Goal: Task Accomplishment & Management: Use online tool/utility

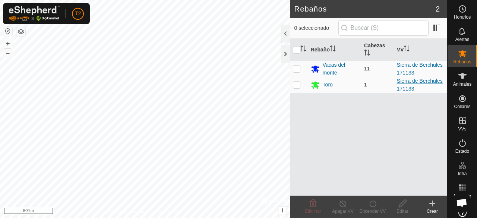
click at [415, 81] on link "Sierra de Berchules 171133" at bounding box center [419, 85] width 46 height 14
click at [126, 0] on html "T2 Horarios Alertas Rebaños Animales Collares VVs Estado Infra Mapa de Calor Ay…" at bounding box center [238, 109] width 477 height 218
click at [179, 0] on html "T2 Horarios Alertas Rebaños Animales Collares VVs Estado Infra Mapa de Calor Ay…" at bounding box center [238, 109] width 477 height 218
click at [192, 0] on html "T2 Horarios Alertas Rebaños Animales Collares VVs Estado Infra Mapa de Calor Ay…" at bounding box center [238, 109] width 477 height 218
click at [217, 0] on html "T2 Horarios Alertas Rebaños Animales Collares VVs Estado Infra Mapa de Calor Ay…" at bounding box center [238, 109] width 477 height 218
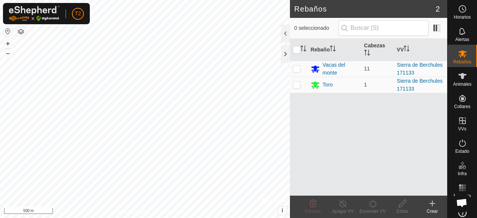
click at [198, 0] on html "T2 Horarios Alertas Rebaños Animales Collares VVs Estado Infra Mapa de Calor Ay…" at bounding box center [238, 109] width 477 height 218
click at [206, 0] on html "T2 Horarios Alertas Rebaños Animales Collares VVs Estado Infra Mapa de Calor Ay…" at bounding box center [238, 109] width 477 height 218
click at [205, 0] on html "T2 Horarios Alertas Rebaños Animales Collares VVs Estado Infra Mapa de Calor Ay…" at bounding box center [238, 109] width 477 height 218
click at [216, 0] on html "T2 Horarios Alertas Rebaños Animales Collares VVs Estado Infra Mapa de Calor Ay…" at bounding box center [238, 109] width 477 height 218
click at [239, 0] on html "T2 Horarios Alertas Rebaños Animales Collares VVs Estado Infra Mapa de Calor Ay…" at bounding box center [238, 109] width 477 height 218
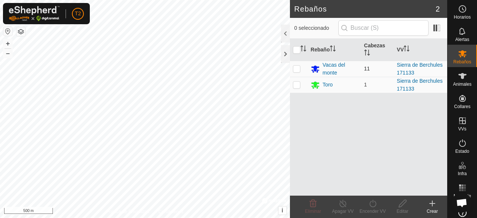
click at [291, 67] on div "Rebaños 2 0 seleccionado Rebaño Cabezas VV Vacas del monte 11 Sierra de Berchul…" at bounding box center [223, 109] width 447 height 218
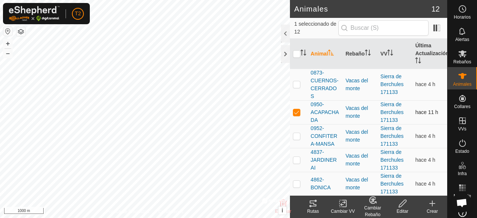
click at [297, 115] on p-checkbox at bounding box center [296, 112] width 7 height 6
checkbox input "false"
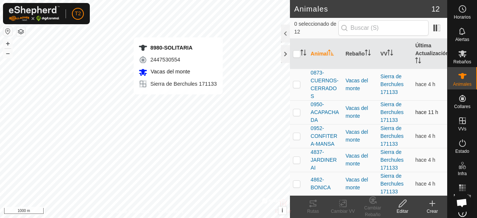
checkbox input "true"
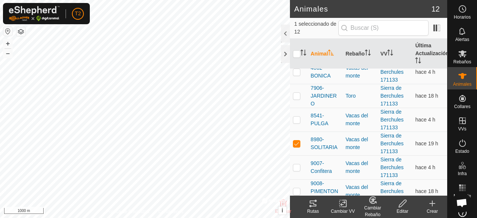
scroll to position [119, 0]
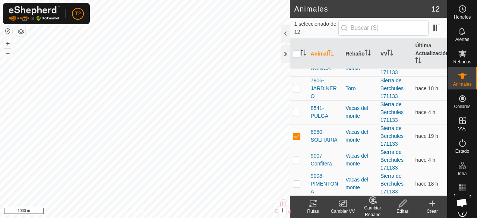
click at [310, 207] on icon at bounding box center [312, 203] width 9 height 9
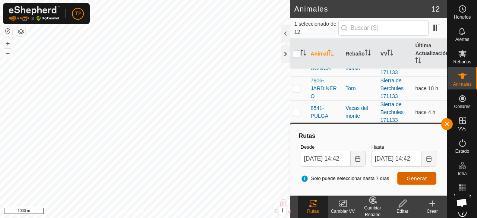
click at [420, 178] on span "Generar" at bounding box center [416, 178] width 20 height 6
click at [357, 158] on icon "Choose Date" at bounding box center [357, 159] width 5 height 6
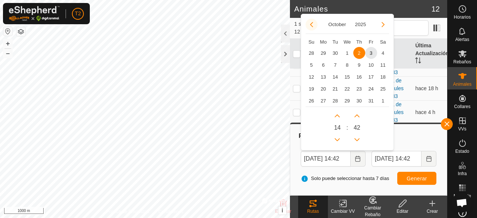
scroll to position [0, 0]
click at [309, 25] on button "Previous Month" at bounding box center [311, 25] width 12 height 12
click at [371, 87] on span "26" at bounding box center [371, 89] width 12 height 12
type input "[DATE] 14:42"
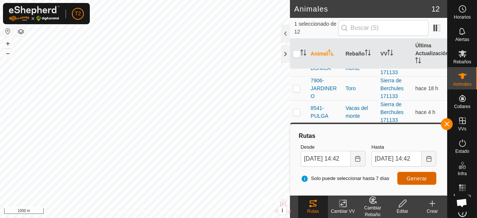
click at [410, 176] on span "Generar" at bounding box center [416, 178] width 20 height 6
click at [290, 100] on td at bounding box center [299, 88] width 18 height 24
click at [446, 122] on button "button" at bounding box center [446, 124] width 12 height 12
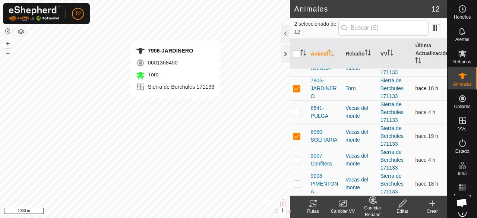
checkbox input "false"
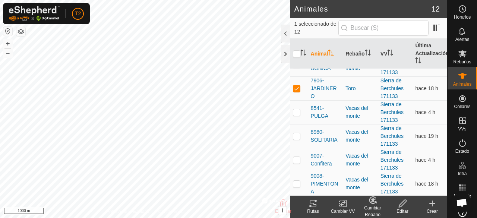
click at [310, 206] on icon at bounding box center [312, 203] width 7 height 6
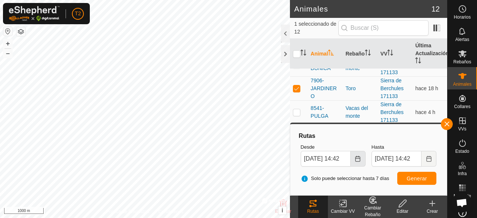
click at [357, 160] on icon "Choose Date" at bounding box center [357, 159] width 6 height 6
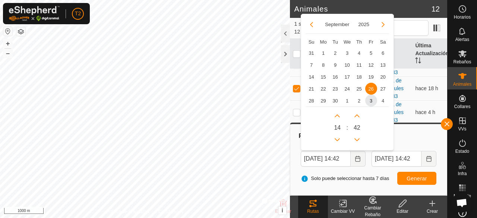
click at [371, 89] on span "26" at bounding box center [371, 89] width 12 height 12
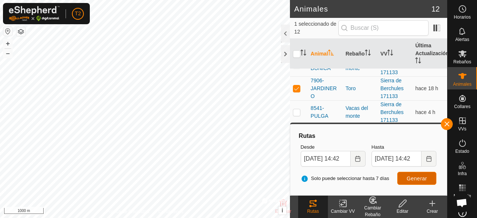
click at [418, 181] on span "Generar" at bounding box center [416, 178] width 20 height 6
click at [445, 124] on button "button" at bounding box center [446, 124] width 12 height 12
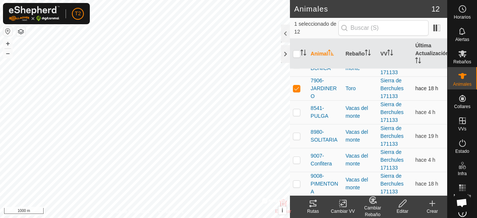
click at [296, 91] on p-checkbox at bounding box center [296, 88] width 7 height 6
checkbox input "false"
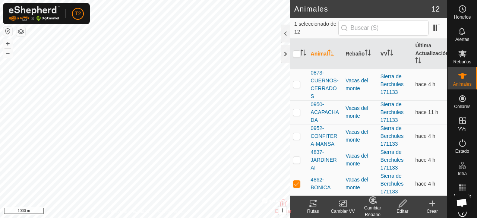
click at [293, 187] on p-checkbox at bounding box center [296, 184] width 7 height 6
checkbox input "false"
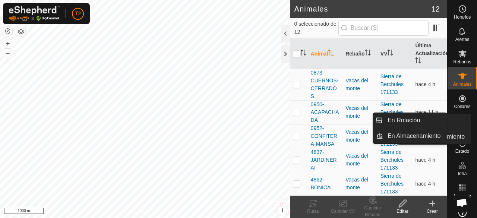
drag, startPoint x: 450, startPoint y: 146, endPoint x: 471, endPoint y: 79, distance: 70.1
click at [471, 79] on div "Horarios Alertas Rebaños Animales Collares VVs Estado Infra Mapa de Calor Ayuda" at bounding box center [461, 109] width 29 height 218
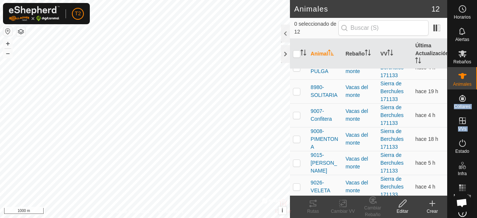
scroll to position [173, 0]
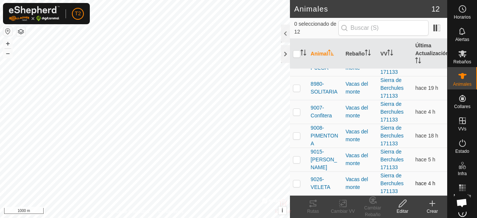
click at [295, 182] on p-checkbox at bounding box center [296, 183] width 7 height 6
click at [296, 184] on p-checkbox at bounding box center [296, 183] width 7 height 6
checkbox input "false"
click at [297, 159] on p-checkbox at bounding box center [296, 159] width 7 height 6
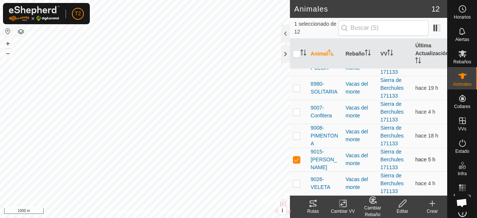
checkbox input "false"
click at [296, 137] on p-checkbox at bounding box center [296, 136] width 7 height 6
checkbox input "false"
click at [296, 113] on p-checkbox at bounding box center [296, 112] width 7 height 6
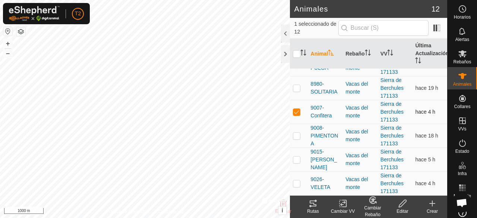
click at [296, 113] on p-checkbox at bounding box center [296, 112] width 7 height 6
checkbox input "false"
click at [297, 90] on p-checkbox at bounding box center [296, 88] width 7 height 6
checkbox input "false"
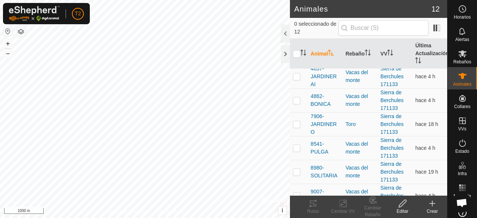
scroll to position [69, 0]
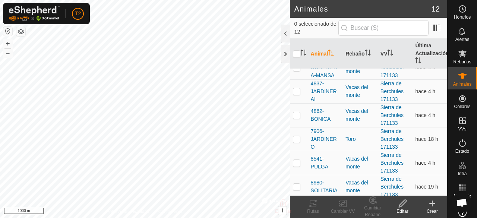
click at [295, 166] on p-checkbox at bounding box center [296, 163] width 7 height 6
checkbox input "true"
click at [295, 142] on p-checkbox at bounding box center [296, 139] width 7 height 6
checkbox input "true"
